Goal: Entertainment & Leisure: Browse casually

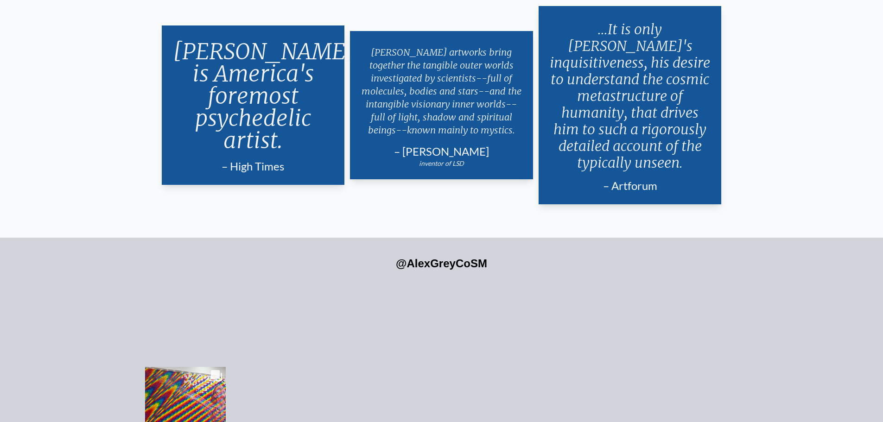
scroll to position [2298, 0]
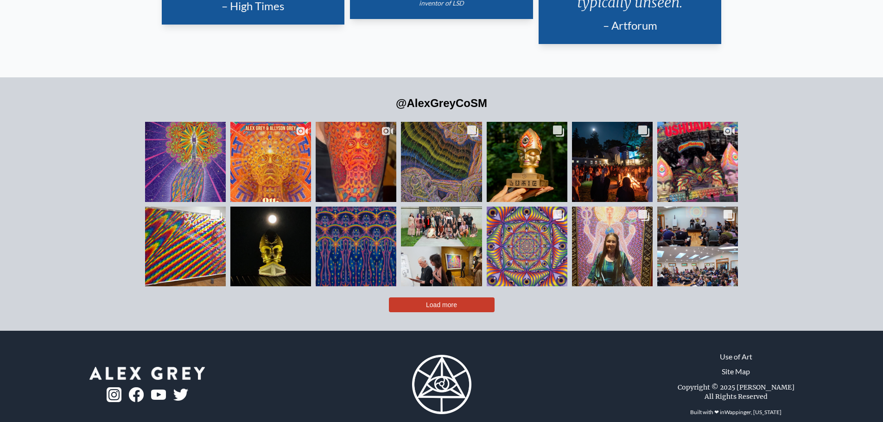
click at [449, 301] on span "Load more" at bounding box center [441, 304] width 31 height 7
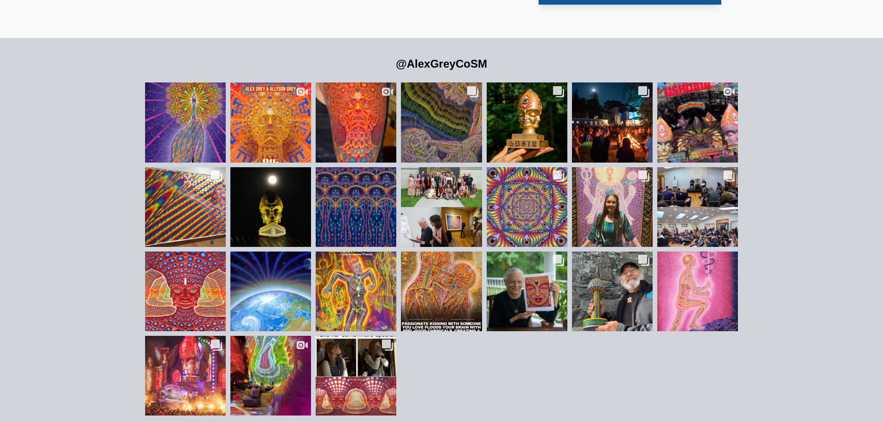
scroll to position [2291, 0]
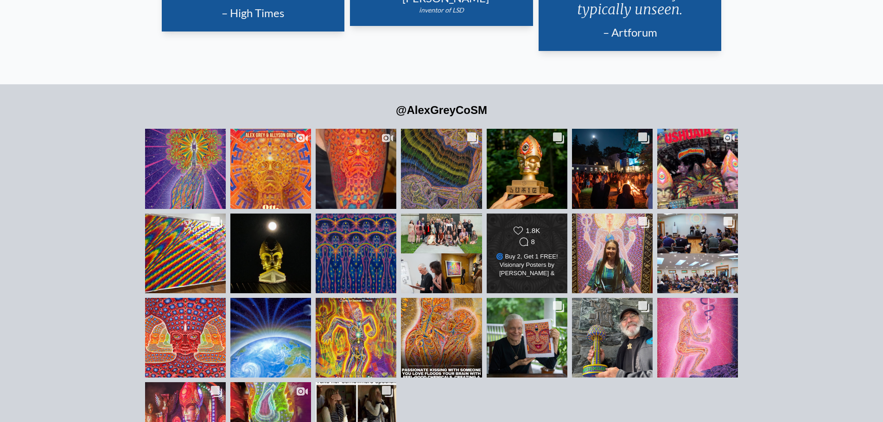
click at [530, 256] on div "🌀 Buy 2, Get 1 FREE! Visionary Posters by Alex Grey & Allyson Grey 🎨 Buy any 2,…" at bounding box center [526, 265] width 65 height 26
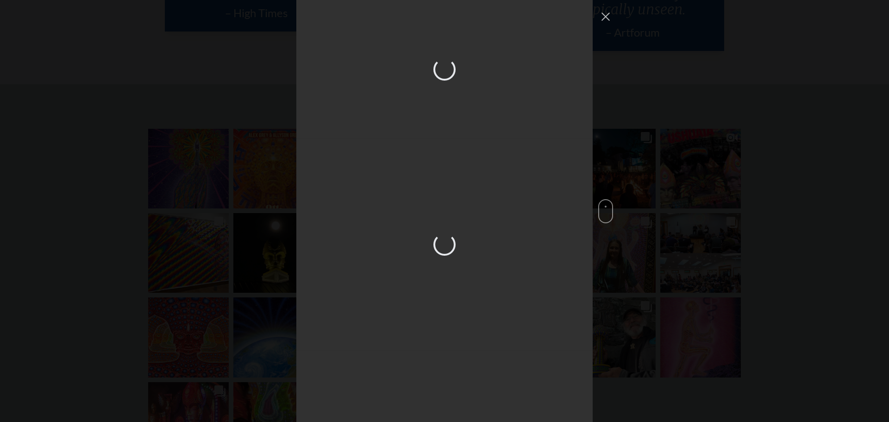
scroll to position [2065, 0]
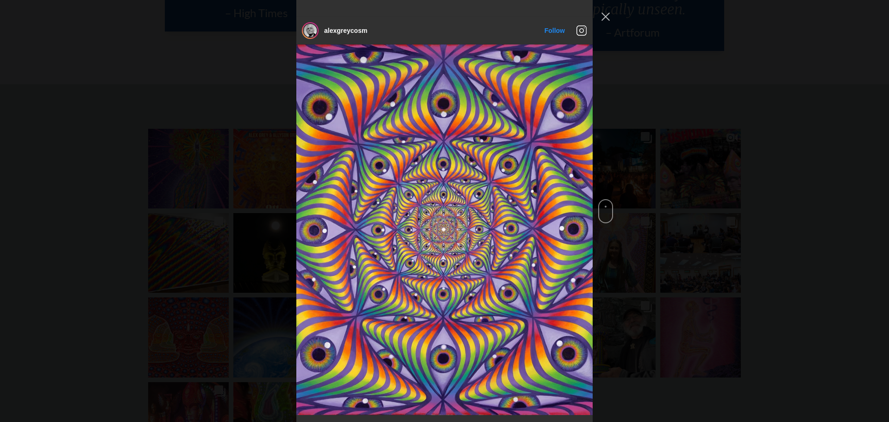
click at [110, 259] on div "alexgreycosm Follow" at bounding box center [444, 211] width 889 height 422
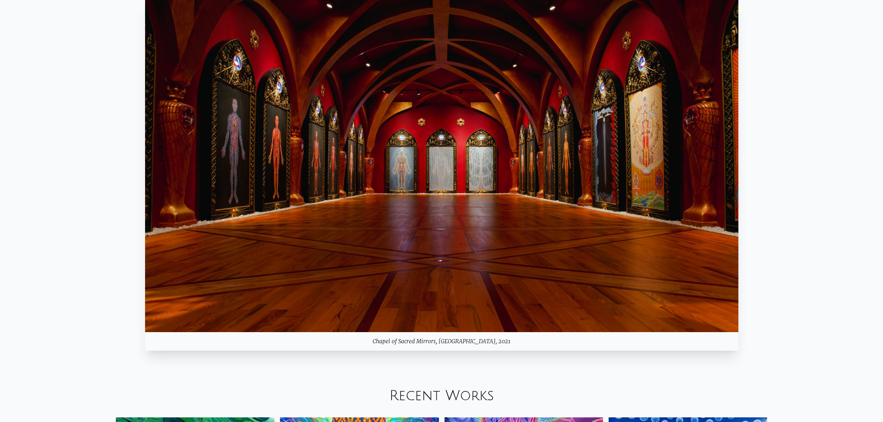
scroll to position [1225, 0]
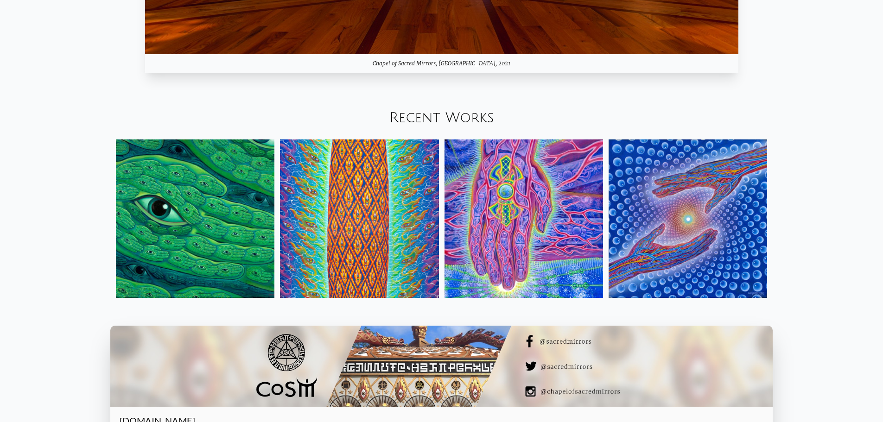
click at [460, 112] on link "Recent Works" at bounding box center [441, 117] width 105 height 15
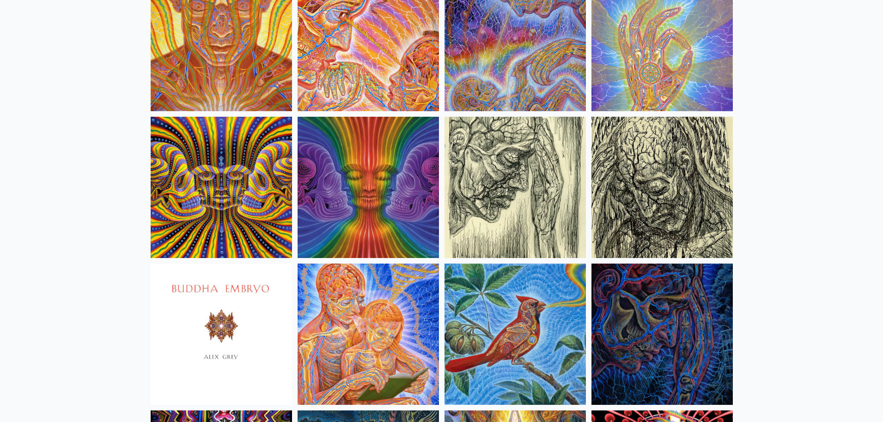
scroll to position [5606, 0]
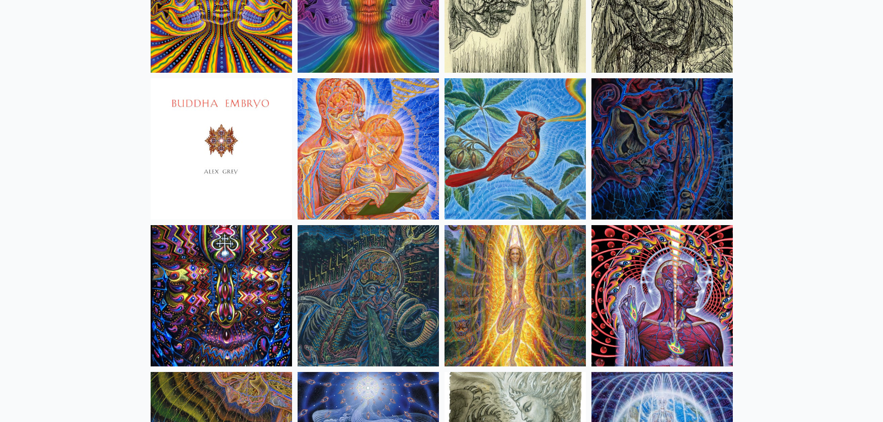
click at [224, 130] on img at bounding box center [221, 148] width 141 height 141
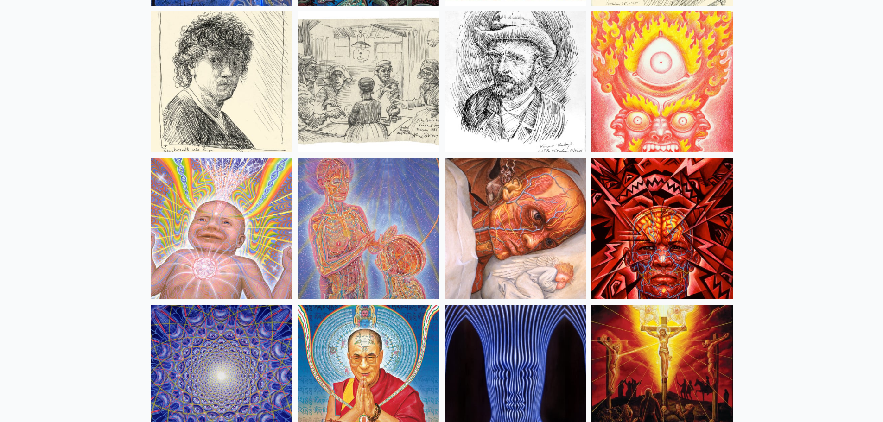
scroll to position [8107, 0]
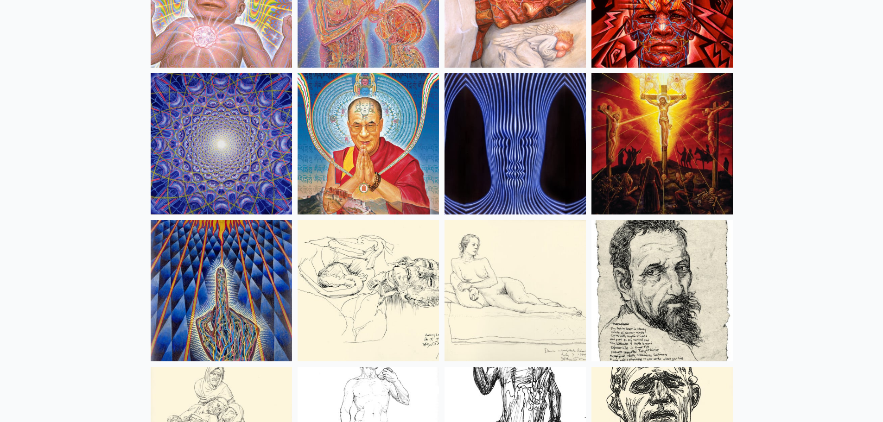
click at [540, 173] on img at bounding box center [514, 143] width 141 height 141
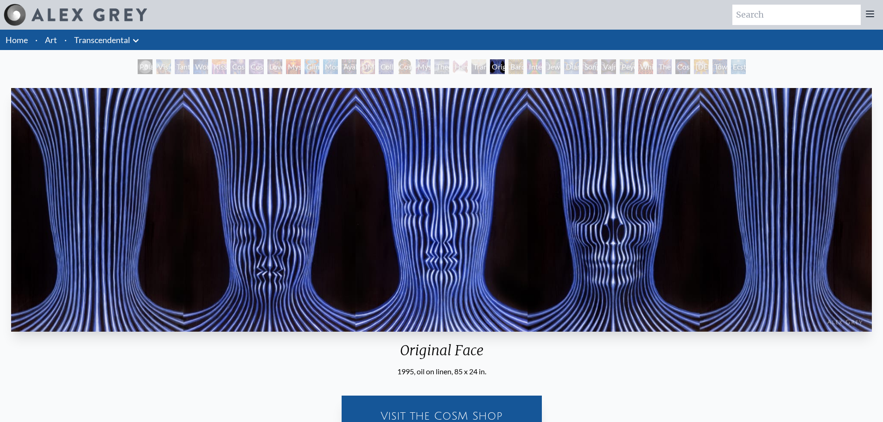
click at [474, 254] on img "20 / 33" at bounding box center [441, 210] width 860 height 244
drag, startPoint x: 13, startPoint y: 68, endPoint x: 16, endPoint y: 63, distance: 5.6
drag, startPoint x: 16, startPoint y: 64, endPoint x: 0, endPoint y: 67, distance: 16.0
